Goal: Task Accomplishment & Management: Manage account settings

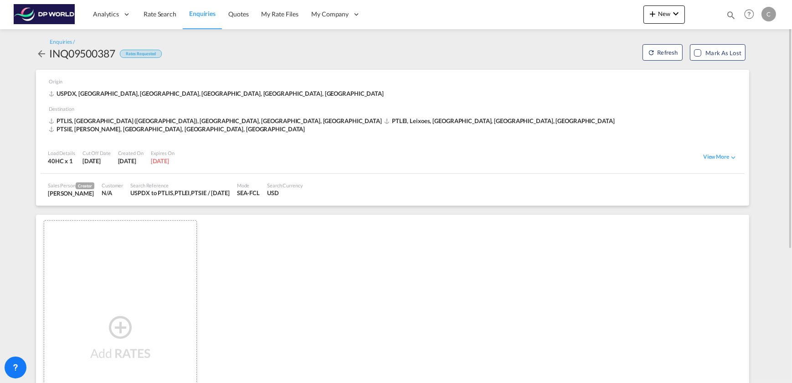
click at [50, 11] on img at bounding box center [45, 14] width 62 height 21
click at [111, 41] on span "Dashboard" at bounding box center [109, 44] width 31 height 8
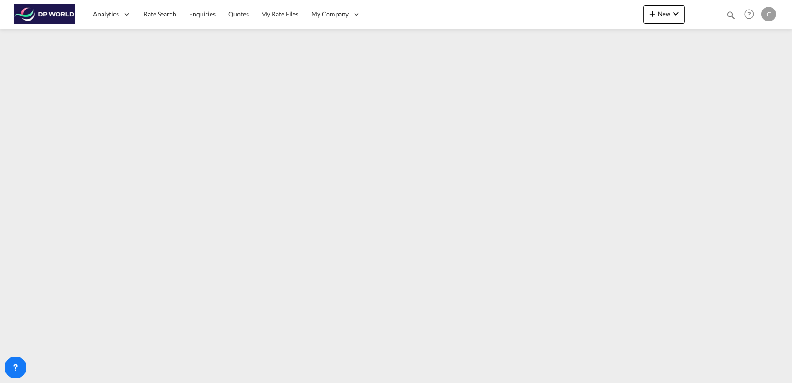
click at [771, 14] on div "C" at bounding box center [768, 14] width 15 height 15
click at [752, 67] on button "Logout" at bounding box center [757, 70] width 59 height 18
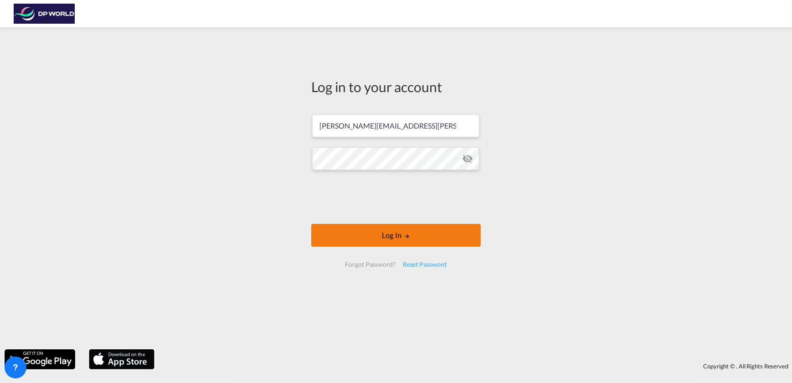
click at [390, 232] on button "Log In" at bounding box center [395, 235] width 169 height 23
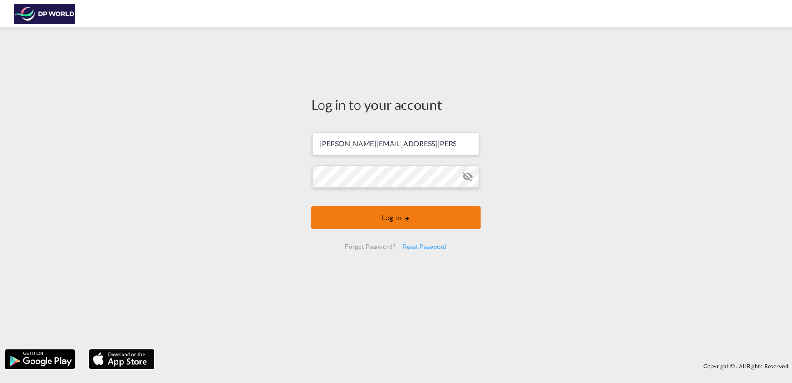
click at [417, 215] on button "Log In" at bounding box center [395, 217] width 169 height 23
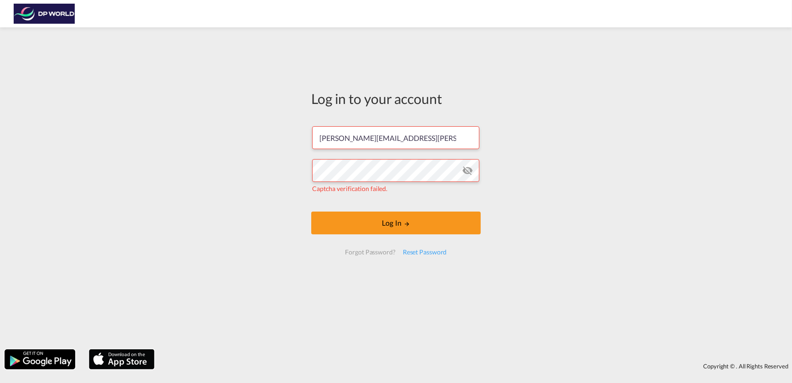
click at [466, 170] on md-icon "icon-eye-off" at bounding box center [467, 170] width 11 height 11
click at [467, 169] on md-icon "icon-eye-off" at bounding box center [467, 170] width 11 height 11
click at [446, 135] on input "[PERSON_NAME][EMAIL_ADDRESS][PERSON_NAME][DOMAIN_NAME]" at bounding box center [395, 137] width 167 height 23
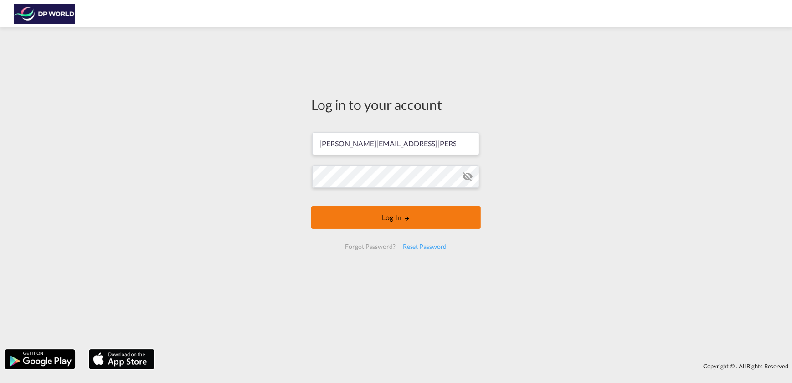
click at [398, 218] on button "Log In" at bounding box center [395, 217] width 169 height 23
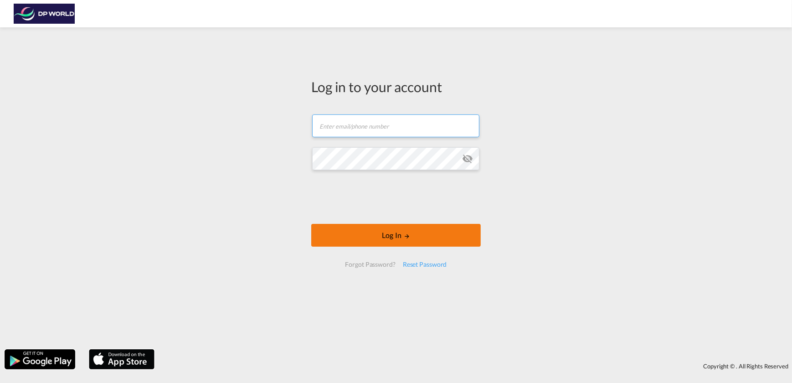
type input "[PERSON_NAME][EMAIL_ADDRESS][PERSON_NAME][DOMAIN_NAME]"
click at [405, 233] on md-icon "LOGIN" at bounding box center [407, 236] width 6 height 6
